Goal: Contribute content: Contribute content

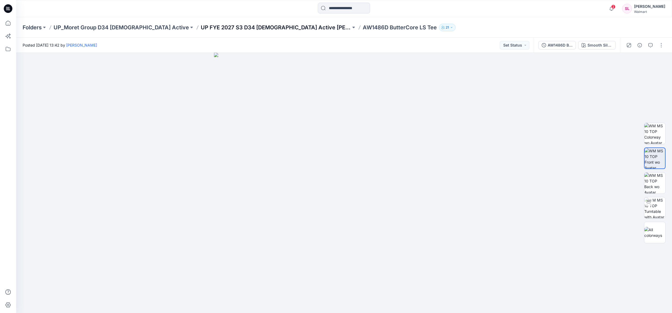
click at [201, 25] on p "UP FYE 2027 S3 D34 [DEMOGRAPHIC_DATA] Active [PERSON_NAME] Group" at bounding box center [276, 28] width 150 height 8
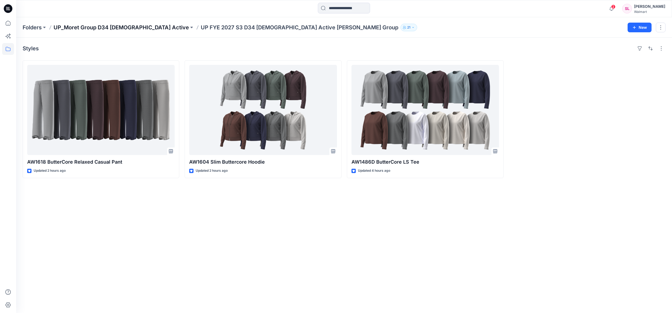
click at [106, 30] on p "UP_Moret Group D34 [DEMOGRAPHIC_DATA] Active" at bounding box center [121, 28] width 135 height 8
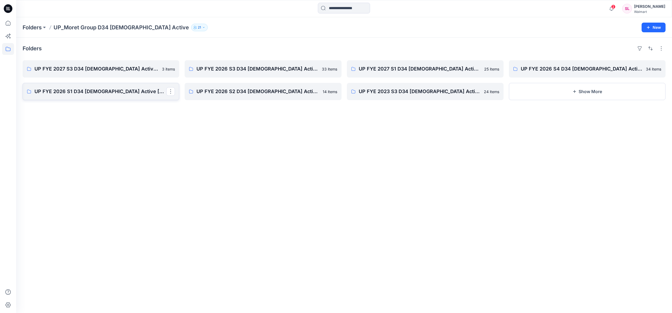
click at [118, 94] on p "UP FYE 2026 S1 D34 Ladies Active Moret Group" at bounding box center [100, 92] width 132 height 8
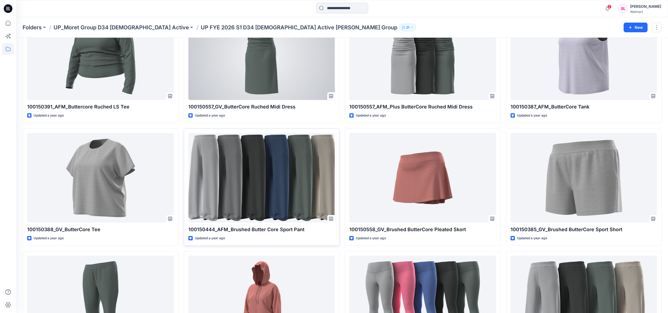
scroll to position [112, 0]
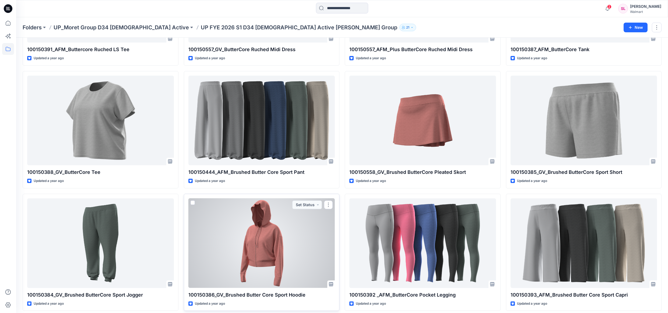
click at [274, 264] on div at bounding box center [261, 243] width 147 height 90
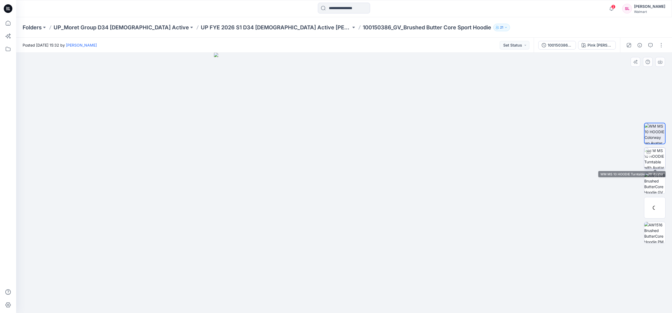
click at [661, 152] on img at bounding box center [654, 158] width 21 height 21
drag, startPoint x: 362, startPoint y: 203, endPoint x: 374, endPoint y: 205, distance: 12.6
click at [375, 205] on div at bounding box center [344, 183] width 656 height 260
drag, startPoint x: 364, startPoint y: 298, endPoint x: 342, endPoint y: 298, distance: 21.8
click at [342, 298] on icon at bounding box center [345, 297] width 163 height 20
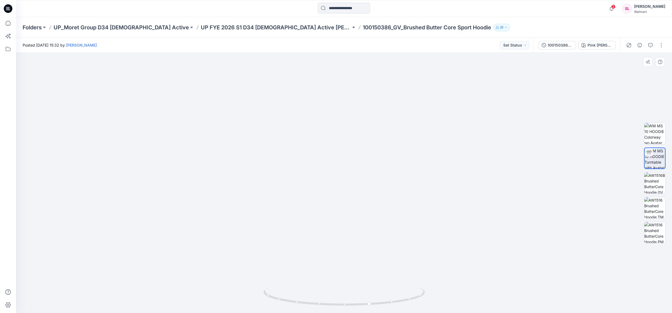
drag, startPoint x: 338, startPoint y: 264, endPoint x: 370, endPoint y: 266, distance: 32.4
click at [371, 267] on img at bounding box center [344, 169] width 319 height 288
drag, startPoint x: 336, startPoint y: 258, endPoint x: 342, endPoint y: 219, distance: 39.8
click at [329, 255] on img at bounding box center [344, 168] width 319 height 290
drag, startPoint x: 343, startPoint y: 195, endPoint x: 321, endPoint y: 195, distance: 22.4
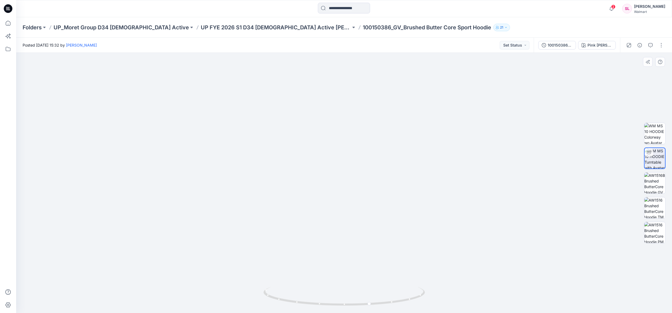
click at [321, 195] on img at bounding box center [344, 165] width 319 height 293
drag, startPoint x: 371, startPoint y: 305, endPoint x: 323, endPoint y: 297, distance: 48.9
click at [323, 297] on icon at bounding box center [345, 297] width 163 height 20
drag, startPoint x: 323, startPoint y: 298, endPoint x: 315, endPoint y: 294, distance: 8.8
click at [320, 298] on div at bounding box center [323, 297] width 6 height 6
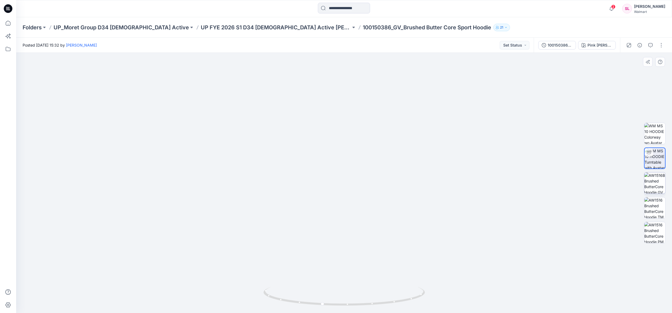
click at [664, 183] on img at bounding box center [654, 183] width 21 height 21
click at [243, 30] on p "UP FYE 2026 S1 D34 Ladies Active Moret Group" at bounding box center [276, 28] width 150 height 8
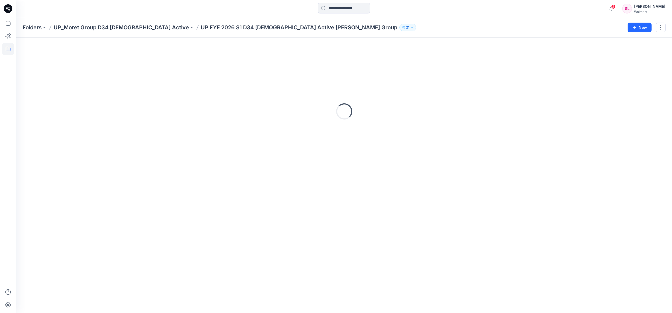
click at [247, 26] on div "Folders UP_Moret Group D34 Ladies Active UP FYE 2026 S1 D34 Ladies Active Moret…" at bounding box center [344, 27] width 656 height 20
click at [247, 27] on p "UP FYE 2026 S1 D34 Ladies Active Moret Group" at bounding box center [299, 28] width 197 height 8
click at [78, 28] on p "UP_Moret Group D34 [DEMOGRAPHIC_DATA] Active" at bounding box center [121, 28] width 135 height 8
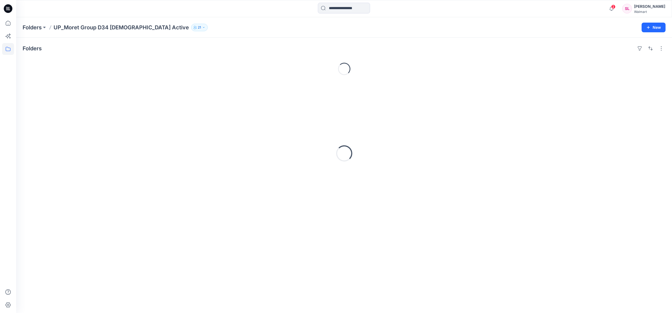
click at [75, 29] on p "UP_Moret Group D34 [DEMOGRAPHIC_DATA] Active" at bounding box center [121, 28] width 135 height 8
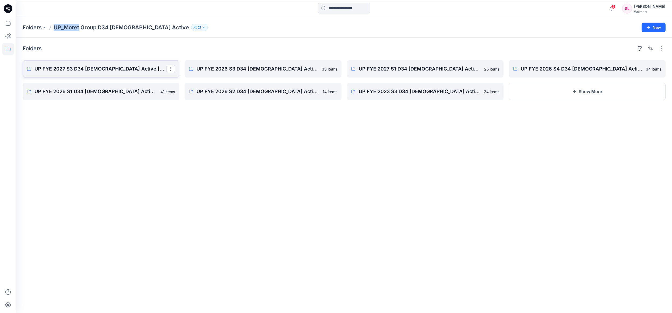
click at [82, 65] on link "UP FYE 2027 S3 D34 [DEMOGRAPHIC_DATA] Active [PERSON_NAME] Group" at bounding box center [101, 68] width 157 height 17
click at [77, 72] on p "UP FYE 2027 S3 D34 [DEMOGRAPHIC_DATA] Active [PERSON_NAME] Group" at bounding box center [100, 69] width 132 height 8
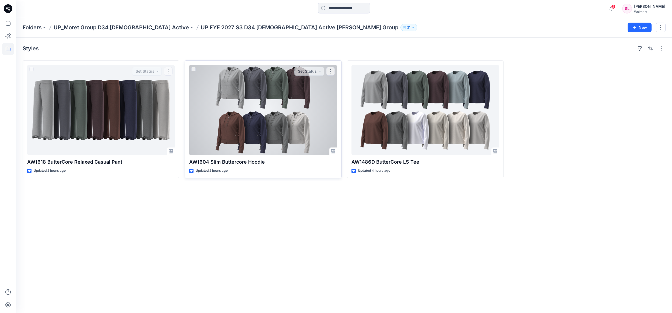
click at [223, 89] on div at bounding box center [263, 110] width 148 height 90
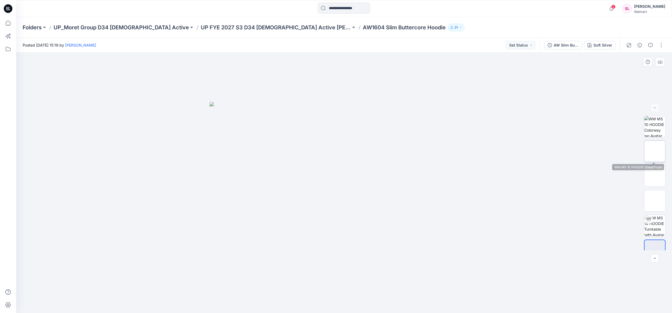
click at [655, 151] on img at bounding box center [655, 151] width 0 height 0
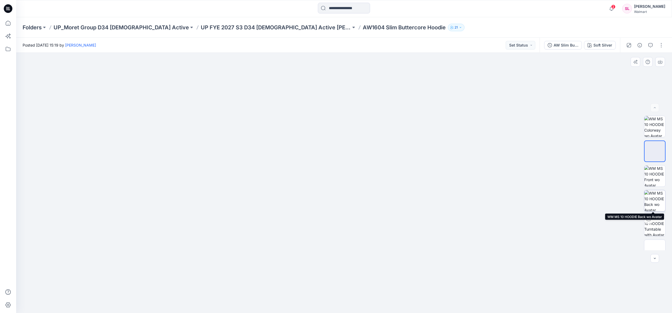
click at [653, 198] on img at bounding box center [654, 200] width 21 height 21
click at [655, 151] on img at bounding box center [655, 151] width 0 height 0
click at [233, 26] on p "UP FYE 2027 S3 D34 [DEMOGRAPHIC_DATA] Active [PERSON_NAME] Group" at bounding box center [276, 28] width 150 height 8
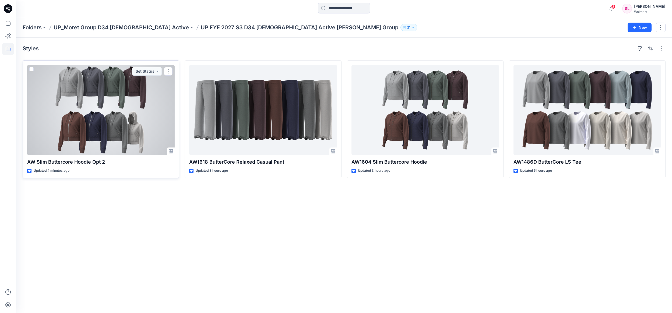
click at [148, 106] on div at bounding box center [101, 110] width 148 height 90
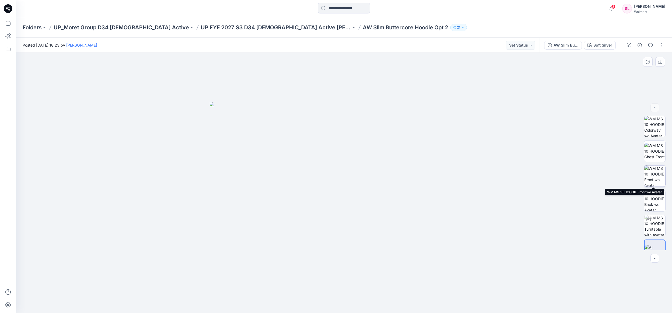
click at [659, 172] on img at bounding box center [654, 176] width 21 height 21
click at [658, 47] on button "button" at bounding box center [661, 45] width 9 height 9
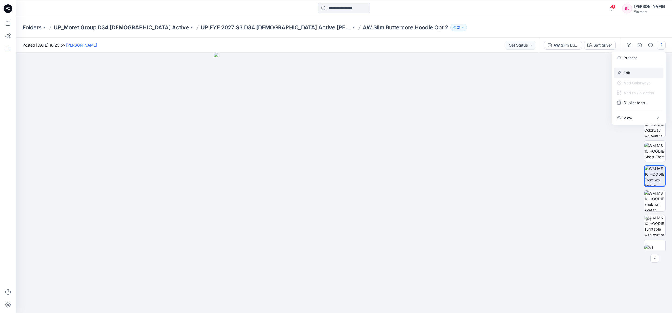
click at [629, 71] on p "Edit" at bounding box center [627, 73] width 7 height 6
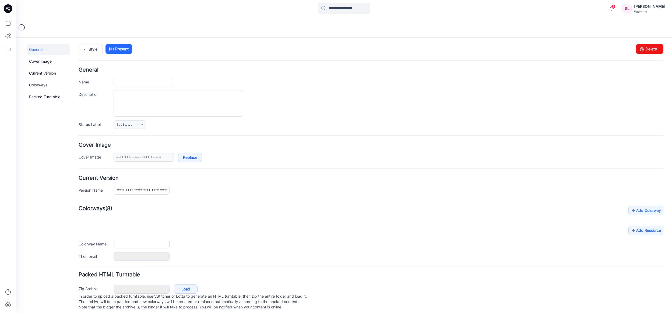
type input "**********"
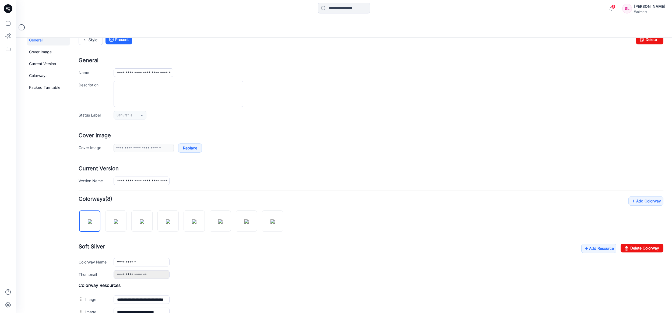
scroll to position [114, 0]
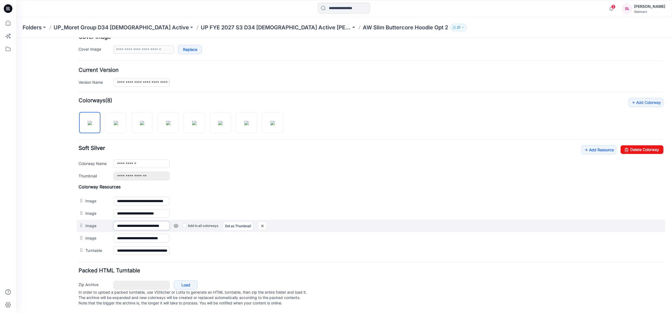
click at [143, 222] on input "**********" at bounding box center [142, 226] width 56 height 9
drag, startPoint x: 162, startPoint y: 221, endPoint x: 190, endPoint y: 220, distance: 27.2
click at [198, 220] on div "**********" at bounding box center [371, 226] width 589 height 12
click at [177, 224] on link at bounding box center [176, 226] width 4 height 4
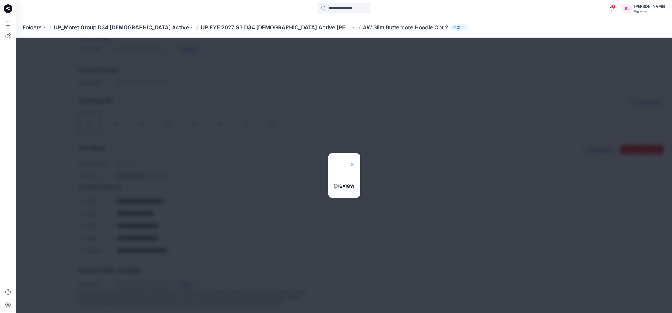
click at [355, 162] on img at bounding box center [352, 164] width 4 height 4
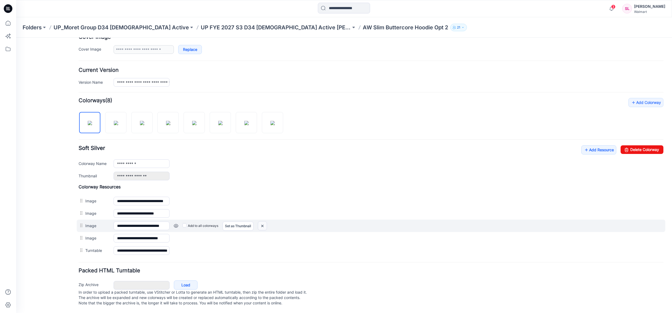
click at [265, 222] on img at bounding box center [262, 226] width 9 height 9
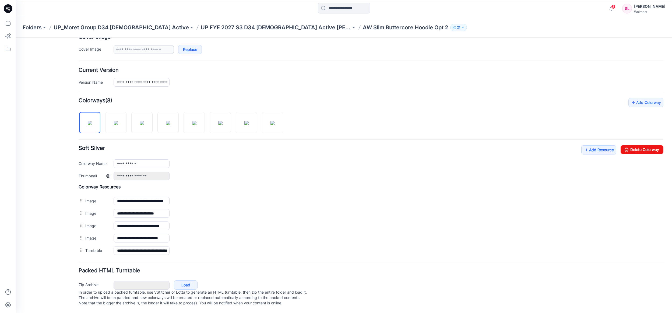
scroll to position [101, 0]
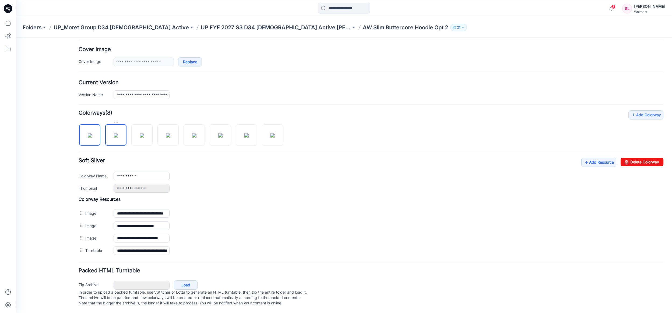
click at [117, 134] on img at bounding box center [116, 135] width 4 height 4
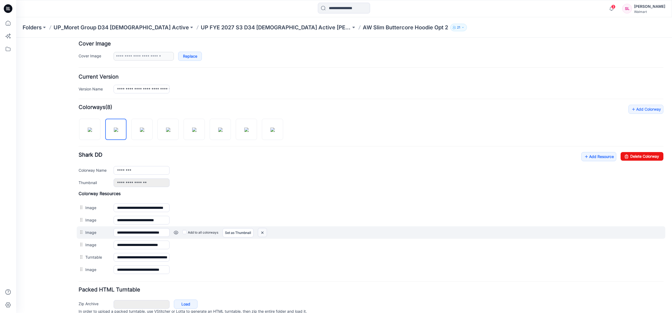
click at [263, 232] on img at bounding box center [262, 232] width 9 height 9
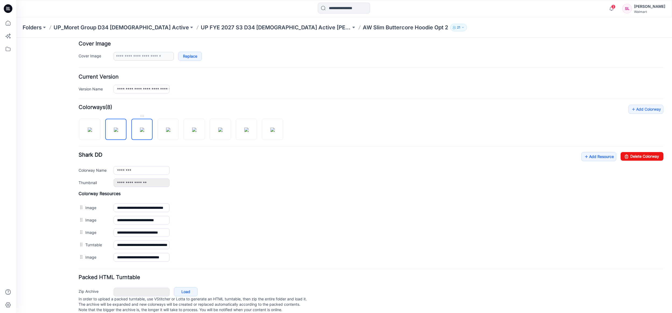
click at [144, 132] on img at bounding box center [142, 130] width 4 height 4
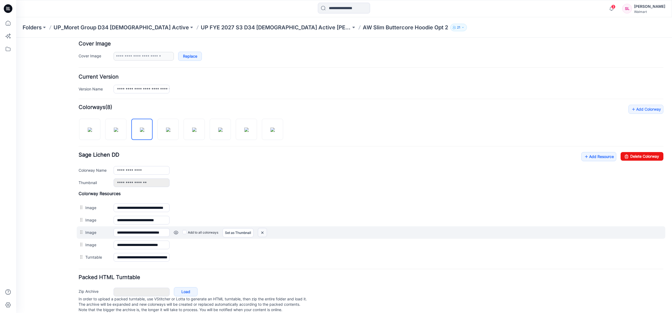
click at [266, 233] on img at bounding box center [262, 232] width 9 height 9
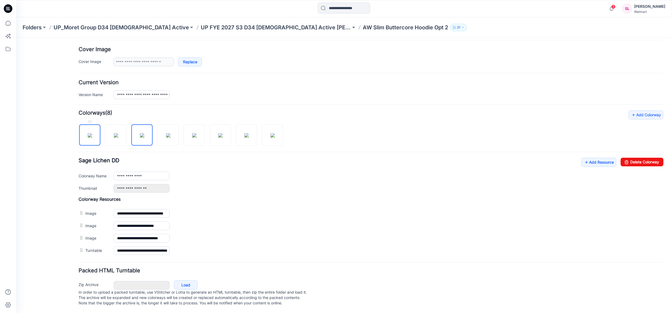
click at [89, 133] on img at bounding box center [90, 135] width 4 height 4
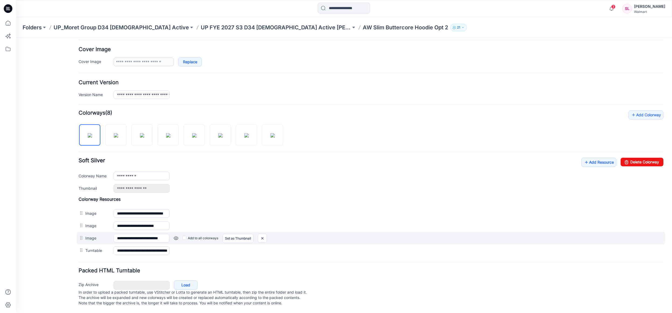
click at [177, 236] on link at bounding box center [176, 238] width 4 height 4
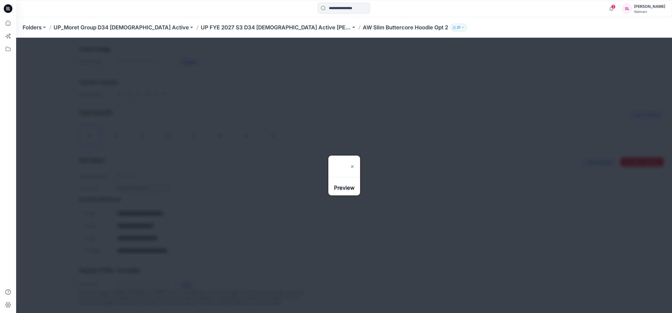
click at [355, 164] on img at bounding box center [352, 166] width 4 height 4
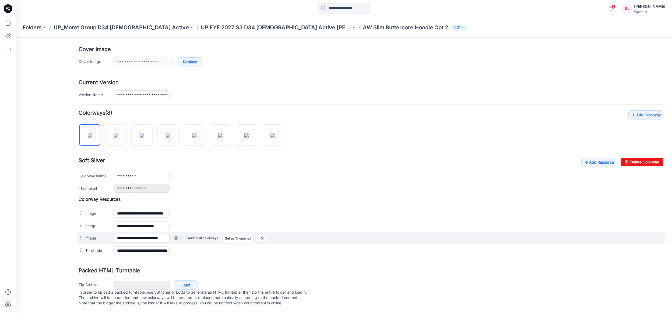
click at [264, 234] on img at bounding box center [262, 238] width 9 height 9
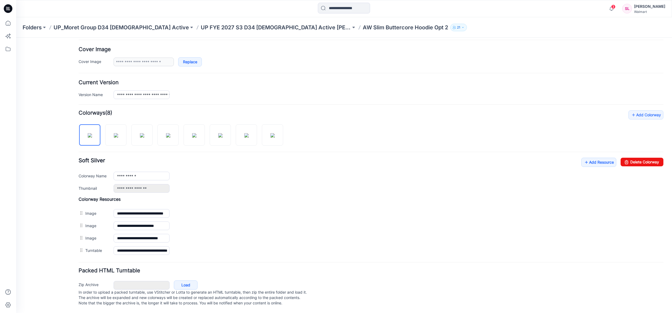
scroll to position [89, 0]
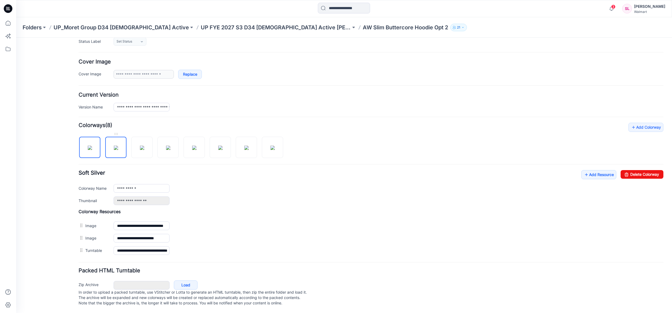
click at [115, 146] on img at bounding box center [116, 148] width 4 height 4
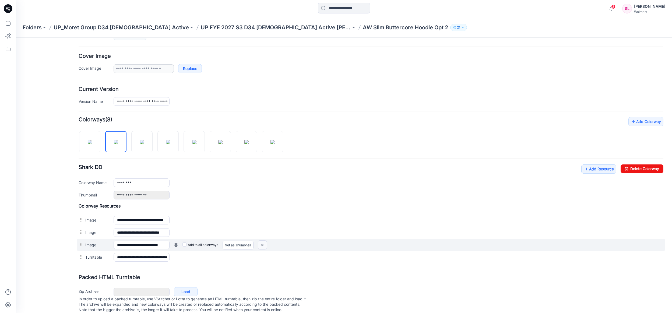
click at [262, 247] on img at bounding box center [262, 245] width 9 height 9
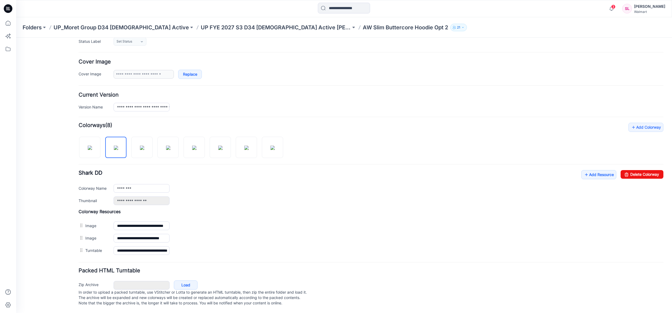
click at [153, 146] on div at bounding box center [183, 145] width 209 height 28
click at [144, 146] on img at bounding box center [142, 148] width 4 height 4
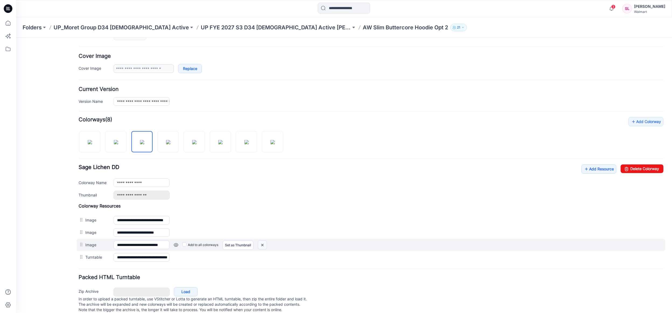
click at [267, 244] on img at bounding box center [262, 245] width 9 height 9
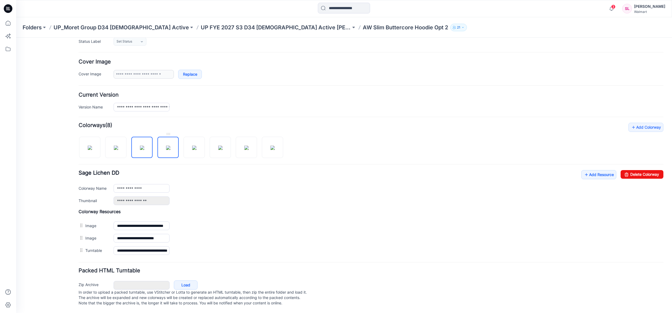
click at [170, 146] on img at bounding box center [168, 148] width 4 height 4
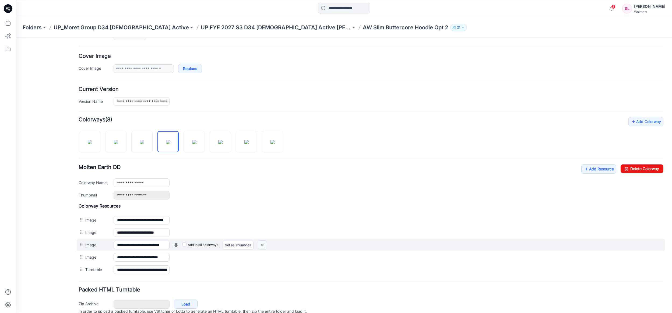
click at [262, 245] on img at bounding box center [262, 245] width 9 height 9
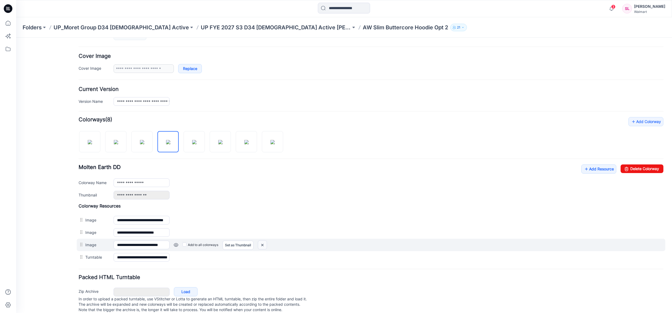
click at [262, 243] on img at bounding box center [262, 245] width 9 height 9
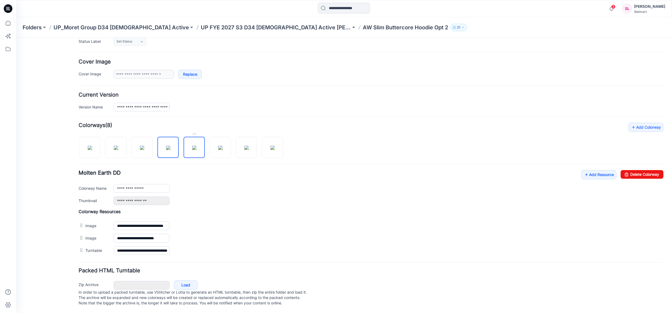
click at [194, 146] on img at bounding box center [194, 148] width 4 height 4
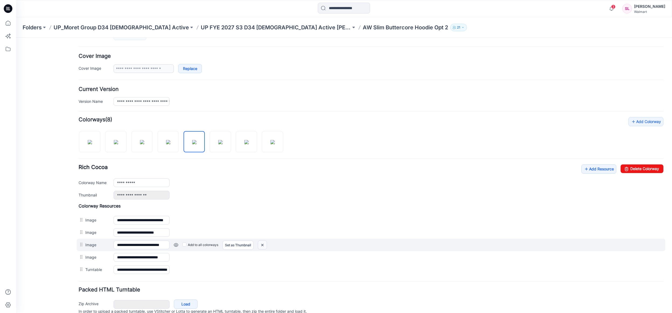
click at [267, 246] on img at bounding box center [262, 245] width 9 height 9
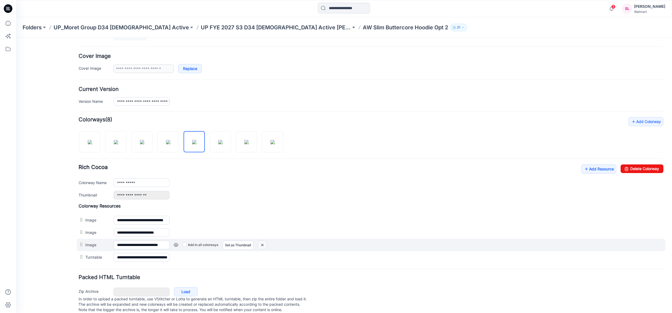
click at [262, 244] on img at bounding box center [262, 245] width 9 height 9
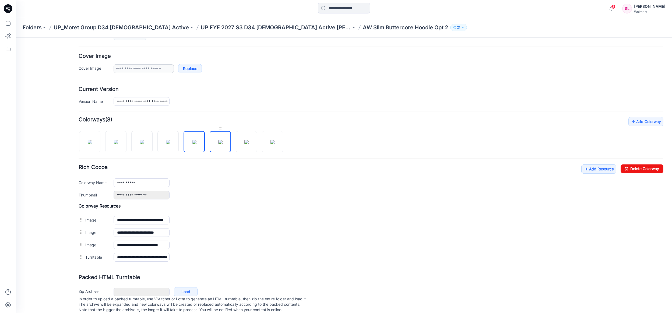
click at [222, 141] on img at bounding box center [220, 142] width 4 height 4
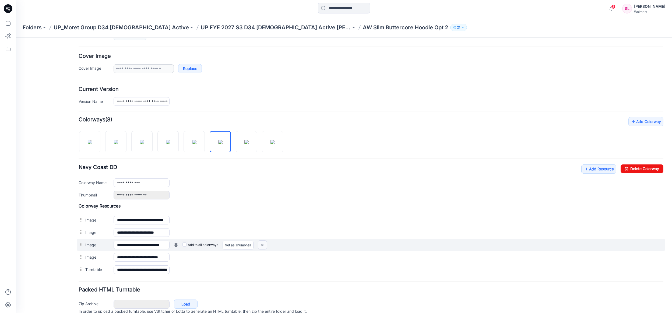
click at [262, 246] on img at bounding box center [262, 245] width 9 height 9
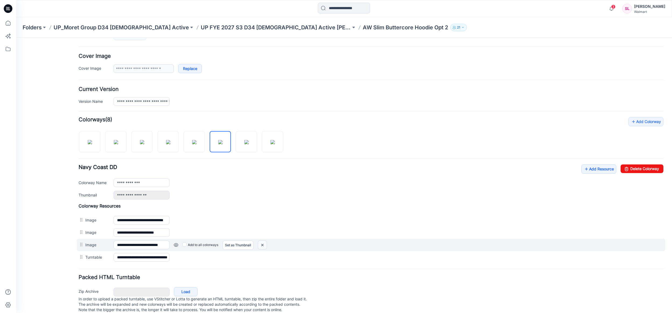
click at [263, 245] on img at bounding box center [262, 245] width 9 height 9
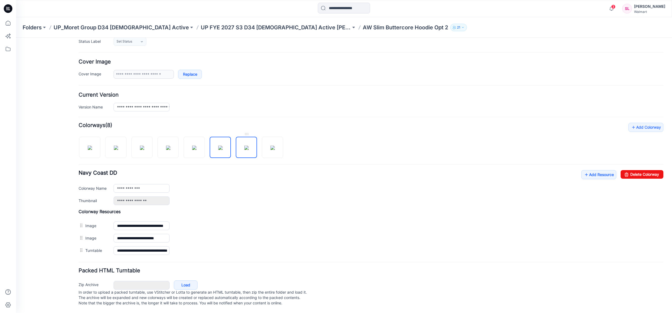
click at [249, 146] on img at bounding box center [246, 148] width 4 height 4
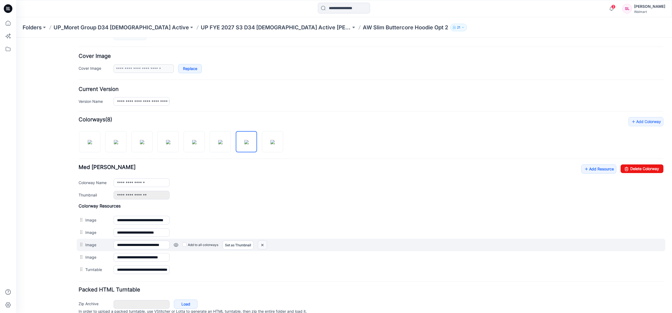
click at [264, 245] on img at bounding box center [262, 245] width 9 height 9
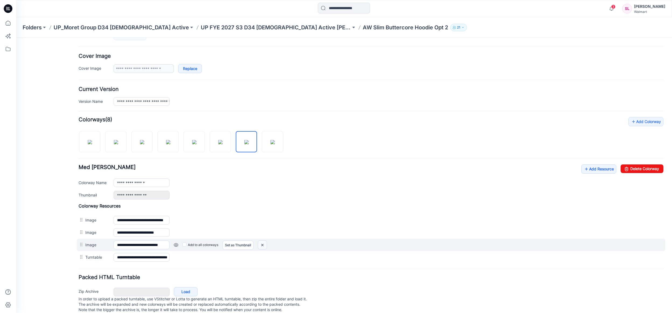
click at [266, 246] on img at bounding box center [262, 245] width 9 height 9
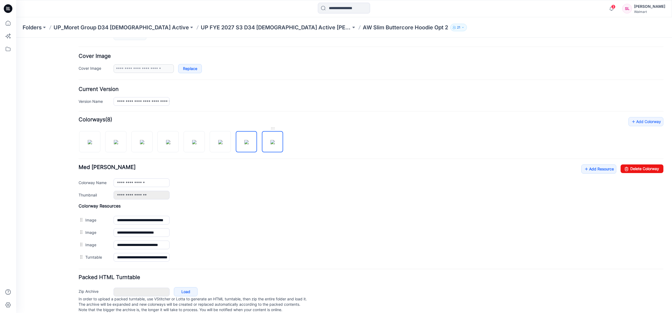
click at [271, 140] on img at bounding box center [273, 142] width 4 height 4
type input "**********"
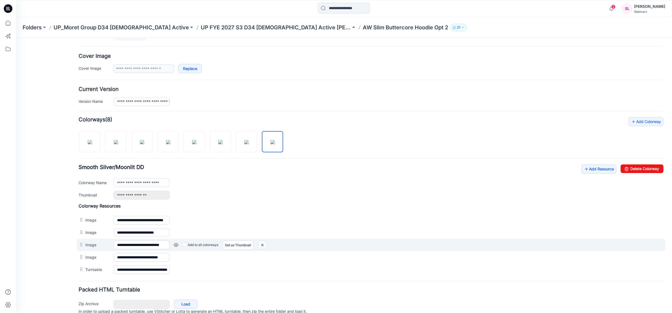
click at [261, 246] on img at bounding box center [262, 245] width 9 height 9
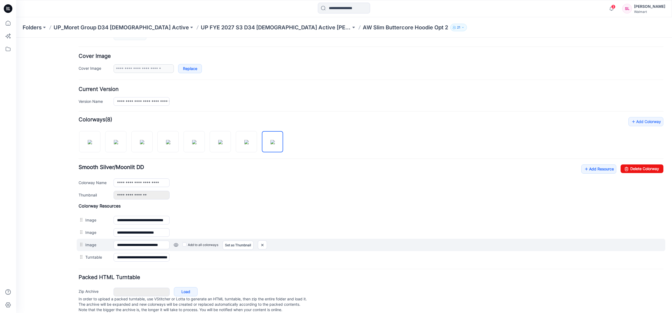
click at [270, 244] on div "Add to all colorways Set as Thumbnail Unset as Thumbnail" at bounding box center [417, 245] width 494 height 9
click at [266, 246] on img at bounding box center [262, 245] width 9 height 9
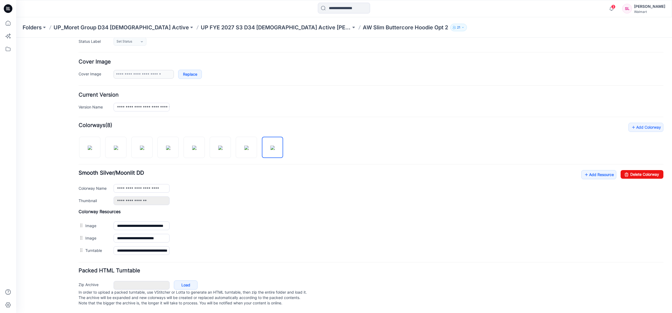
scroll to position [0, 0]
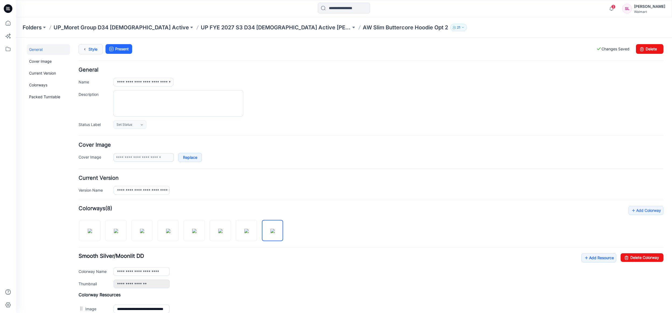
click at [91, 51] on link "Style" at bounding box center [91, 49] width 24 height 10
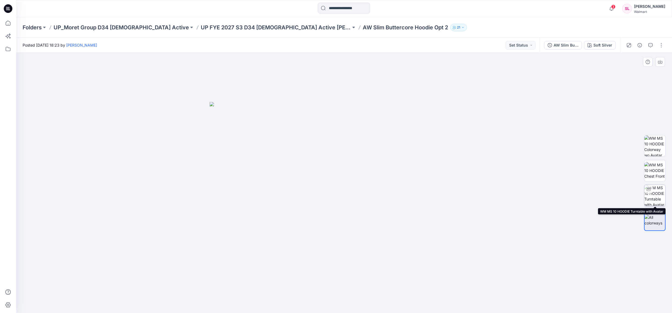
click at [659, 198] on img at bounding box center [654, 195] width 21 height 21
drag, startPoint x: 368, startPoint y: 227, endPoint x: 338, endPoint y: 229, distance: 29.9
click at [338, 229] on div at bounding box center [344, 183] width 656 height 260
click at [241, 27] on p "UP FYE 2027 S3 D34 [DEMOGRAPHIC_DATA] Active [PERSON_NAME] Group" at bounding box center [276, 28] width 150 height 8
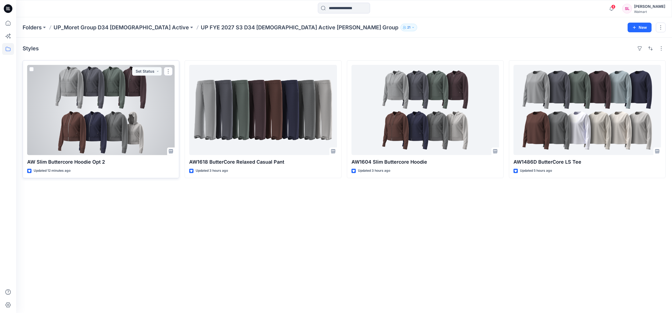
click at [85, 115] on div at bounding box center [101, 110] width 148 height 90
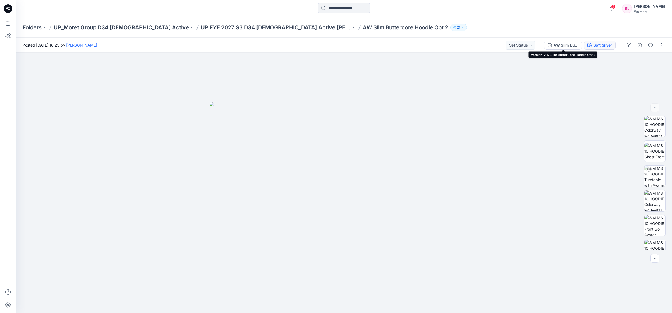
click at [595, 44] on div "Soft Silver" at bounding box center [603, 45] width 19 height 6
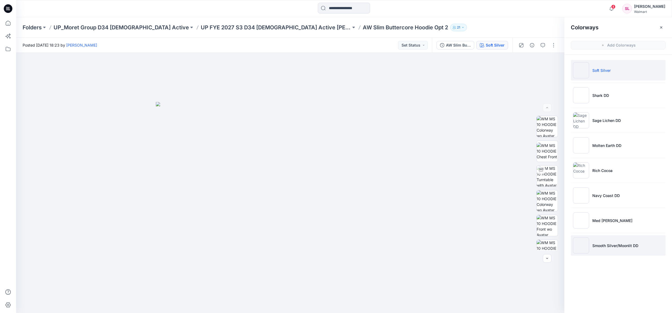
click at [609, 240] on li "Smooth Silver/Moonlit DD" at bounding box center [618, 245] width 95 height 20
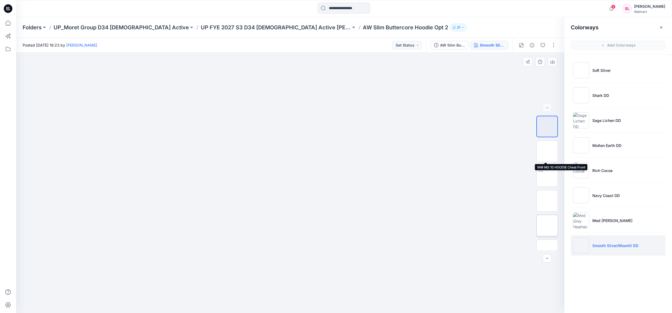
scroll to position [63, 0]
click at [235, 27] on p "UP FYE 2027 S3 D34 [DEMOGRAPHIC_DATA] Active [PERSON_NAME] Group" at bounding box center [276, 28] width 150 height 8
